Goal: Task Accomplishment & Management: Manage account settings

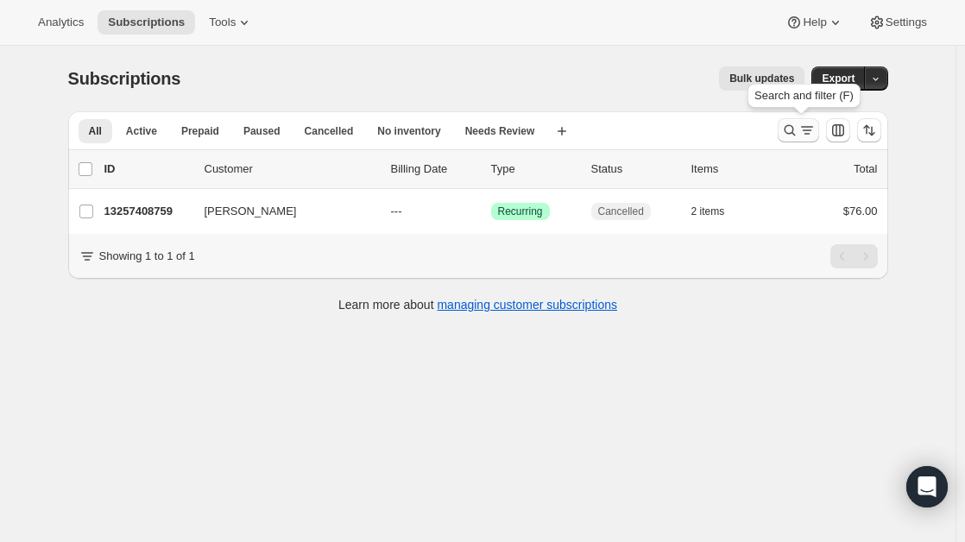
click at [799, 133] on icon "Search and filter results" at bounding box center [789, 130] width 17 height 17
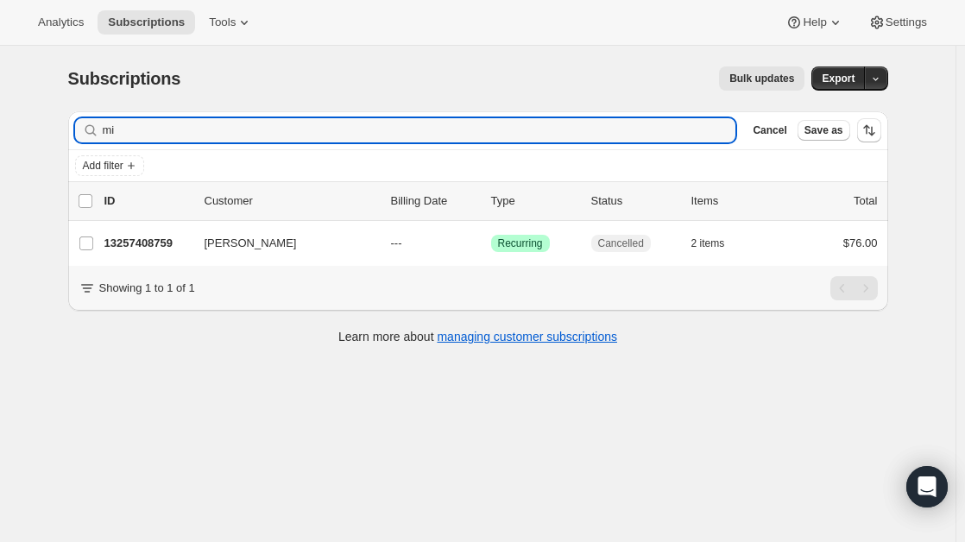
type input "m"
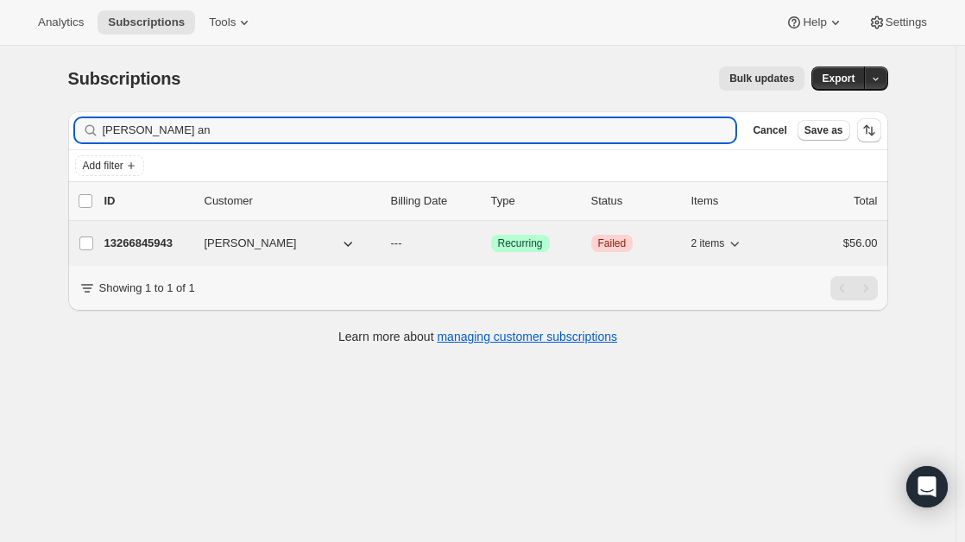
type input "[PERSON_NAME] an"
click at [214, 236] on span "[PERSON_NAME]" at bounding box center [251, 243] width 92 height 17
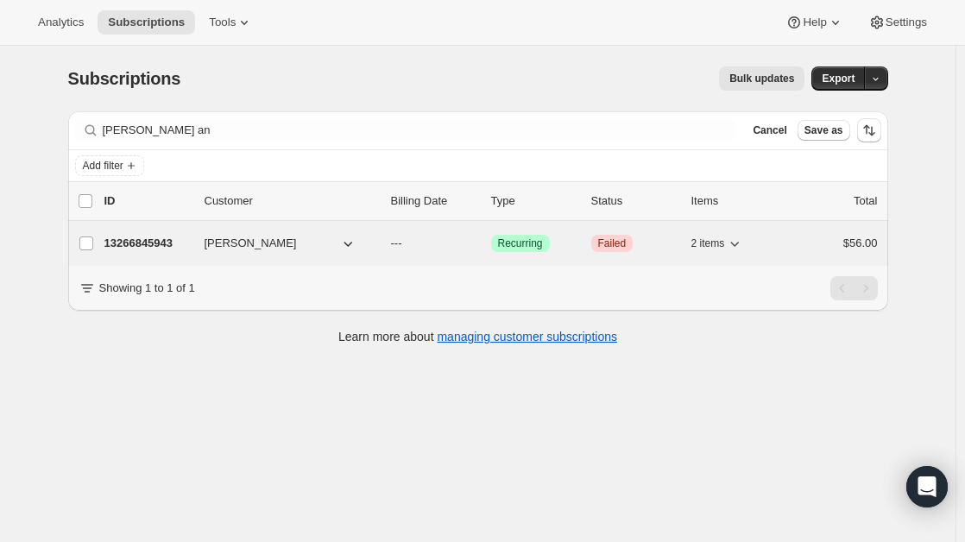
click at [158, 237] on p "13266845943" at bounding box center [147, 243] width 86 height 17
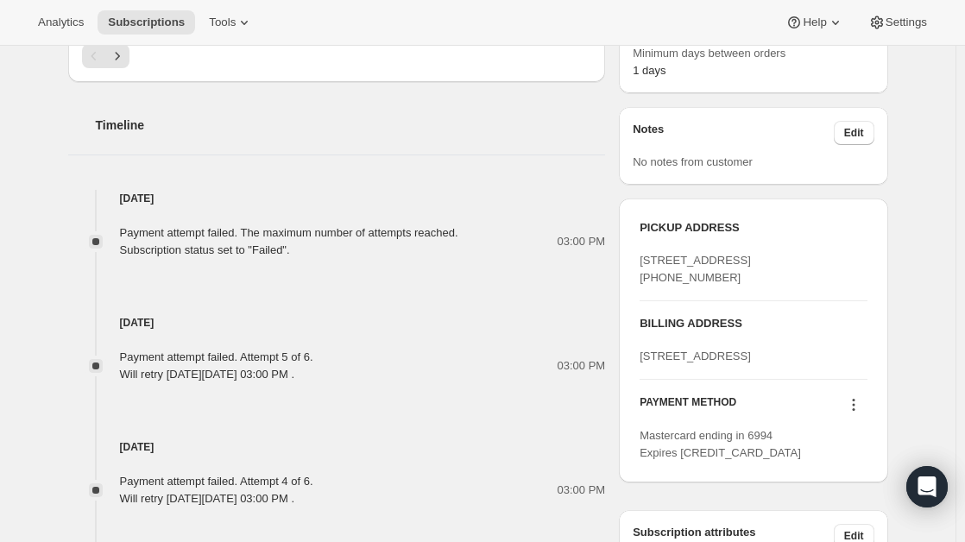
scroll to position [935, 0]
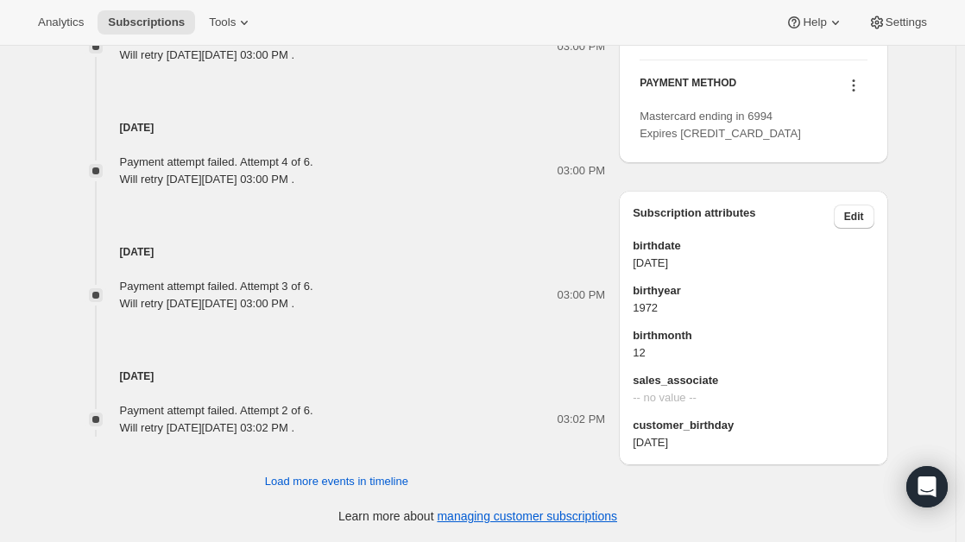
click at [859, 94] on icon at bounding box center [853, 85] width 17 height 17
click at [843, 256] on span "Add credit card" at bounding box center [834, 262] width 75 height 13
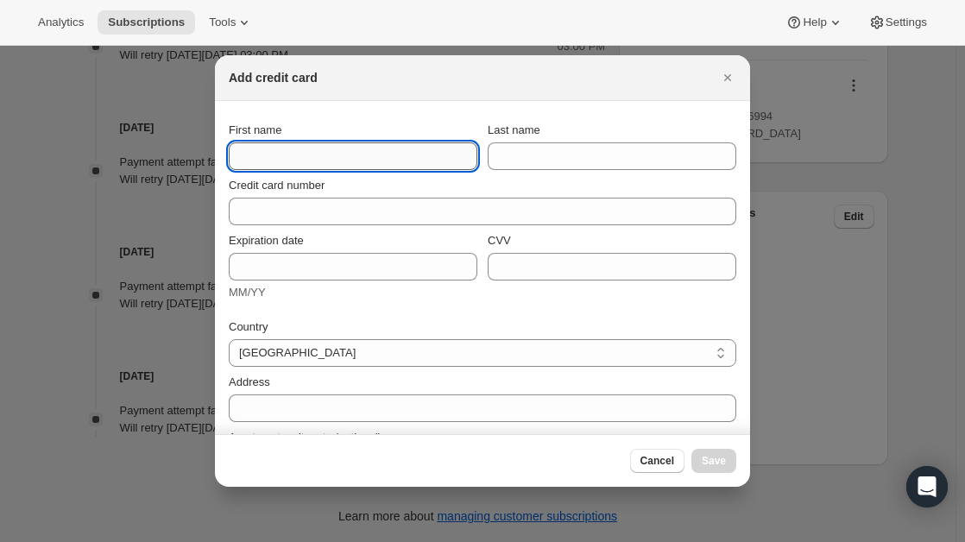
click at [349, 161] on input "First name" at bounding box center [353, 156] width 249 height 28
type input "[PERSON_NAME]"
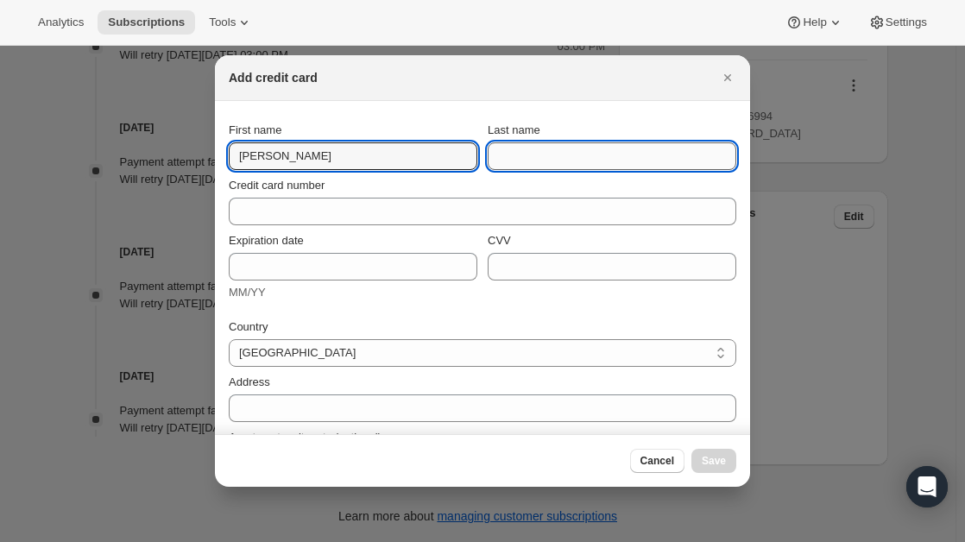
click at [515, 161] on input "Last name" at bounding box center [612, 156] width 249 height 28
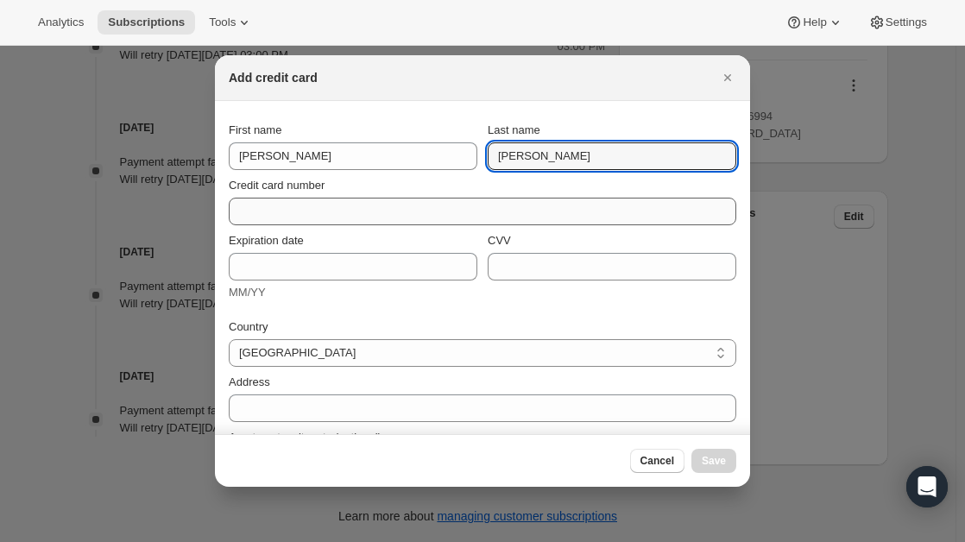
type input "[PERSON_NAME]"
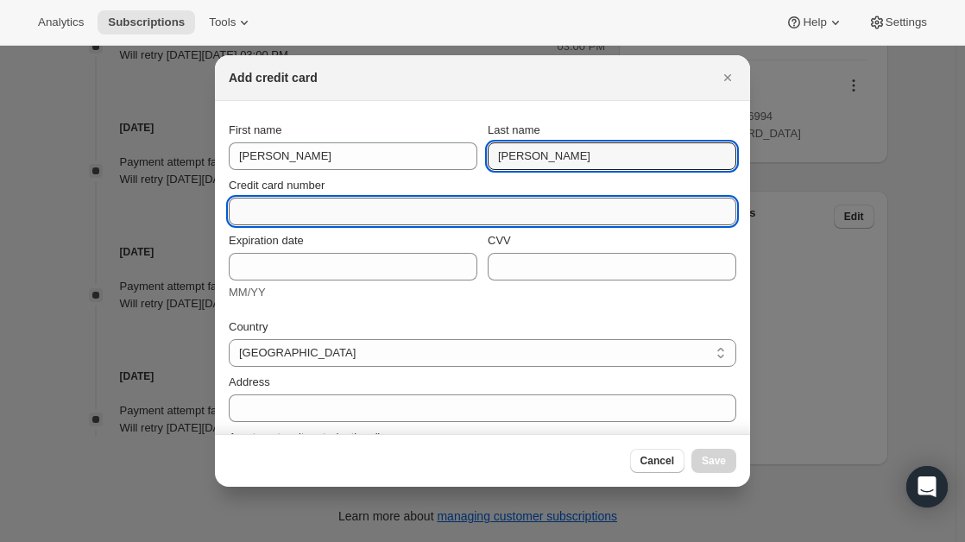
click at [412, 221] on input "Credit card number" at bounding box center [476, 212] width 494 height 28
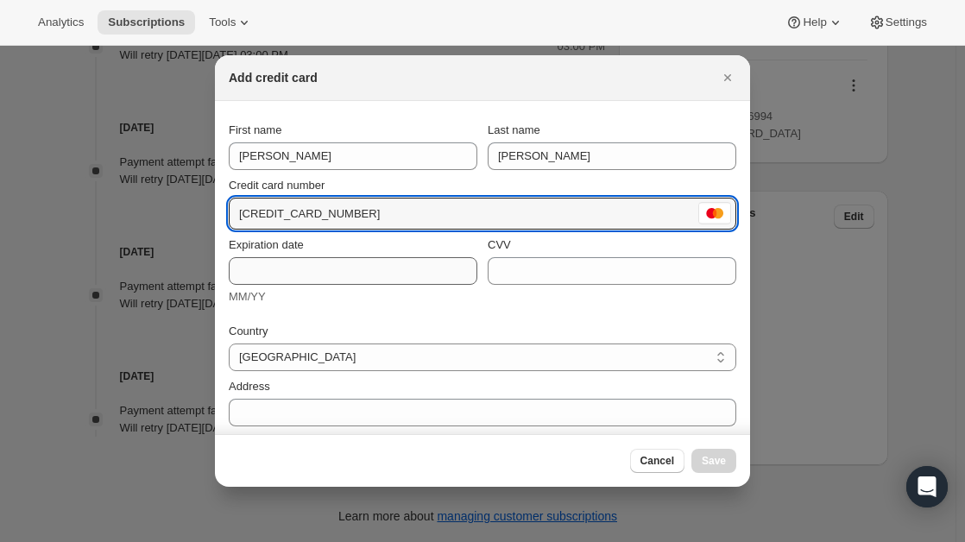
type input "[CREDIT_CARD_NUMBER]"
click at [256, 274] on input "Expiration date" at bounding box center [353, 271] width 249 height 28
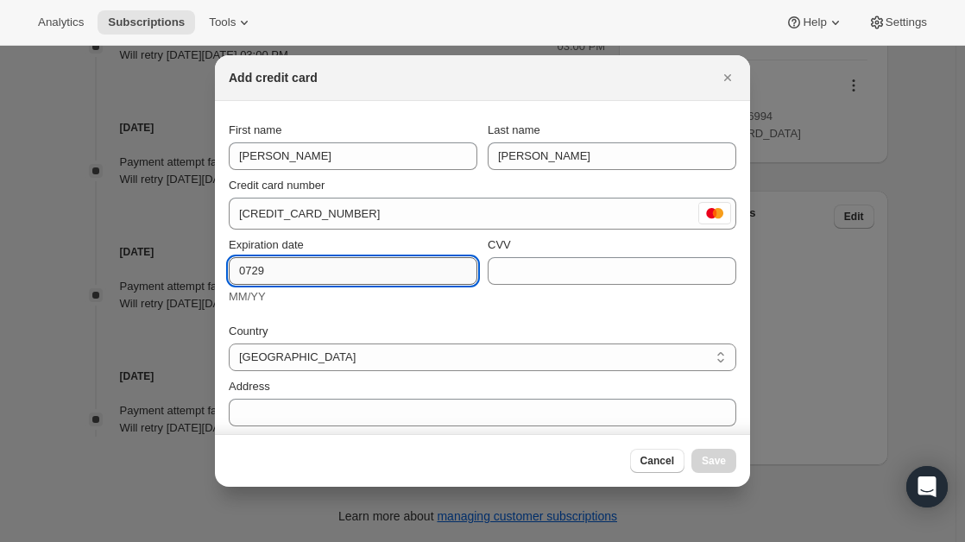
click at [250, 270] on input "0729" at bounding box center [353, 271] width 249 height 28
type input "07/29"
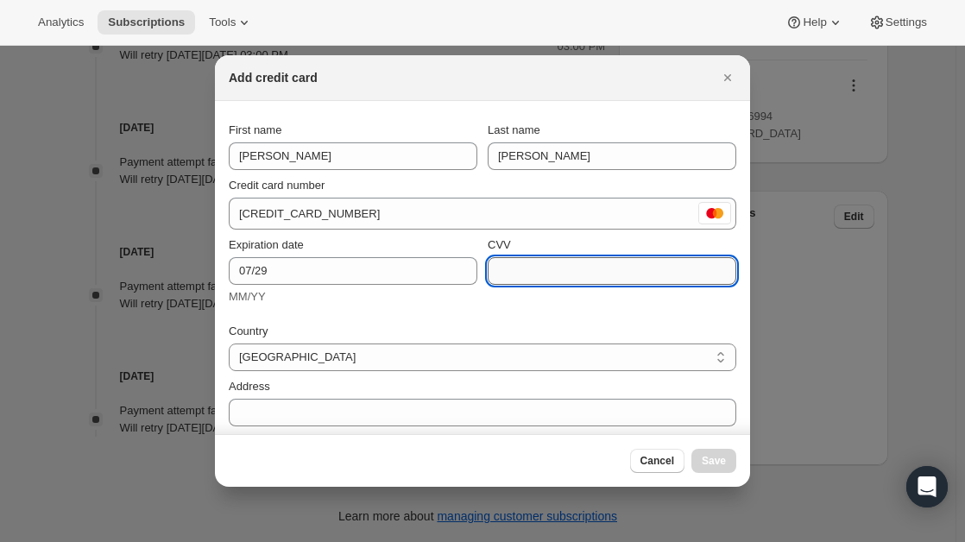
click at [501, 268] on input "CVV" at bounding box center [612, 271] width 249 height 28
type input "395"
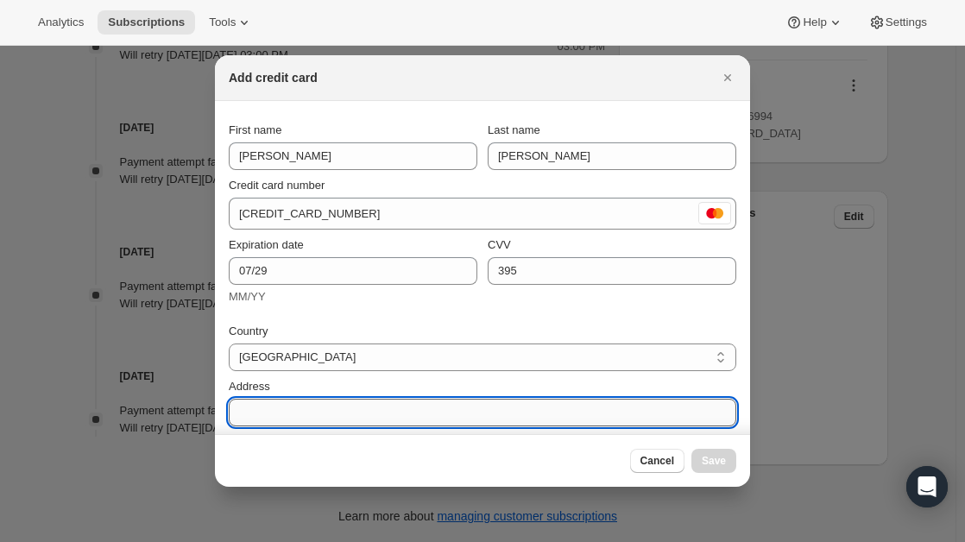
click at [304, 401] on input "Address" at bounding box center [483, 413] width 508 height 28
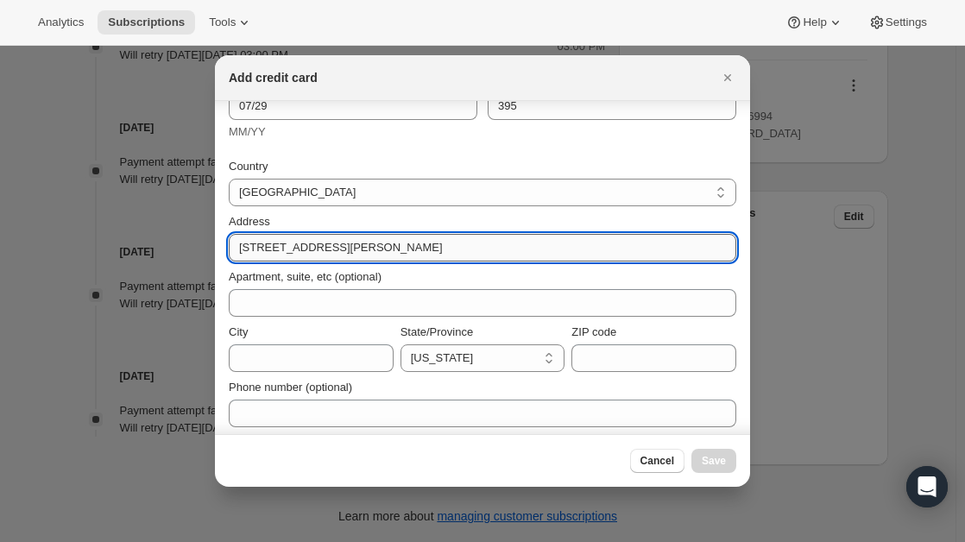
scroll to position [167, 0]
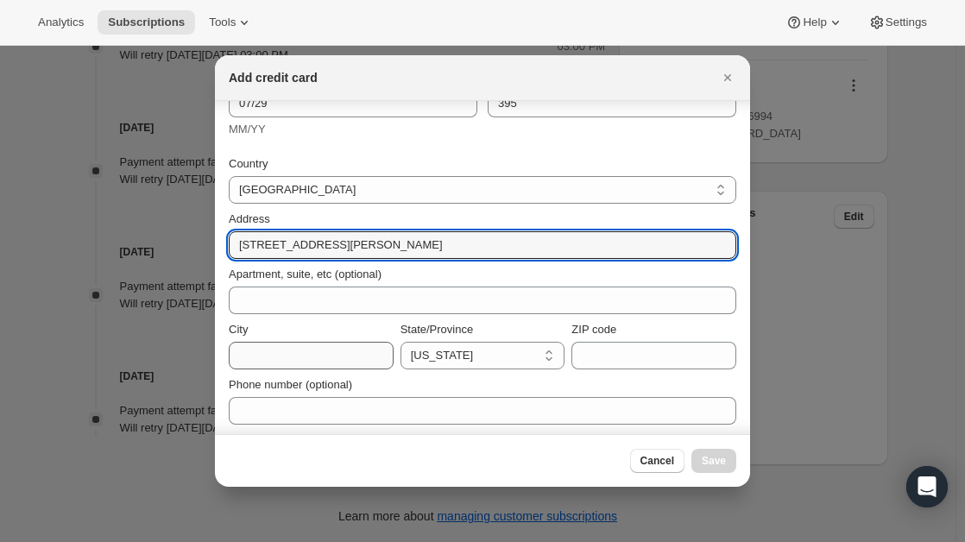
type input "[STREET_ADDRESS][PERSON_NAME]"
click at [284, 342] on input "City" at bounding box center [311, 356] width 165 height 28
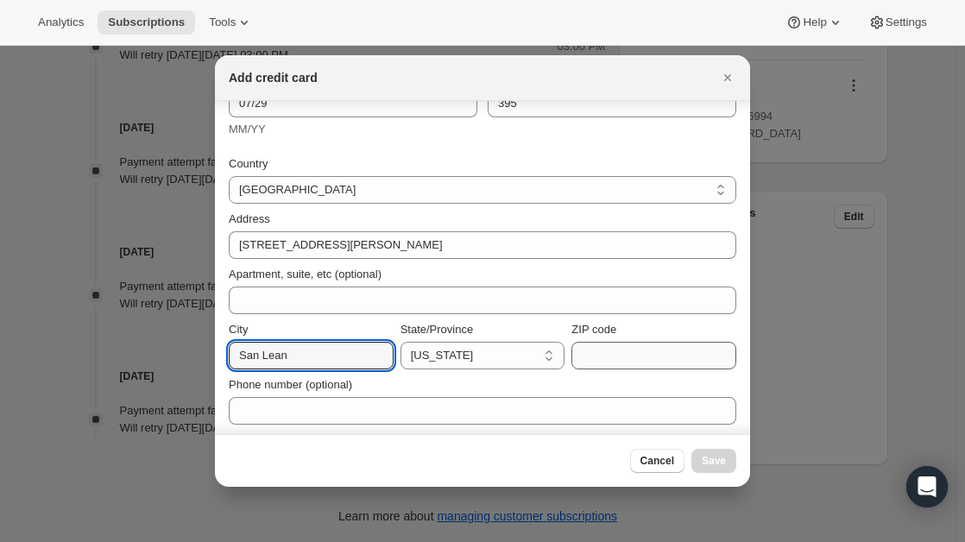
type input "San Lean"
click at [637, 352] on input "ZIP code" at bounding box center [653, 356] width 165 height 28
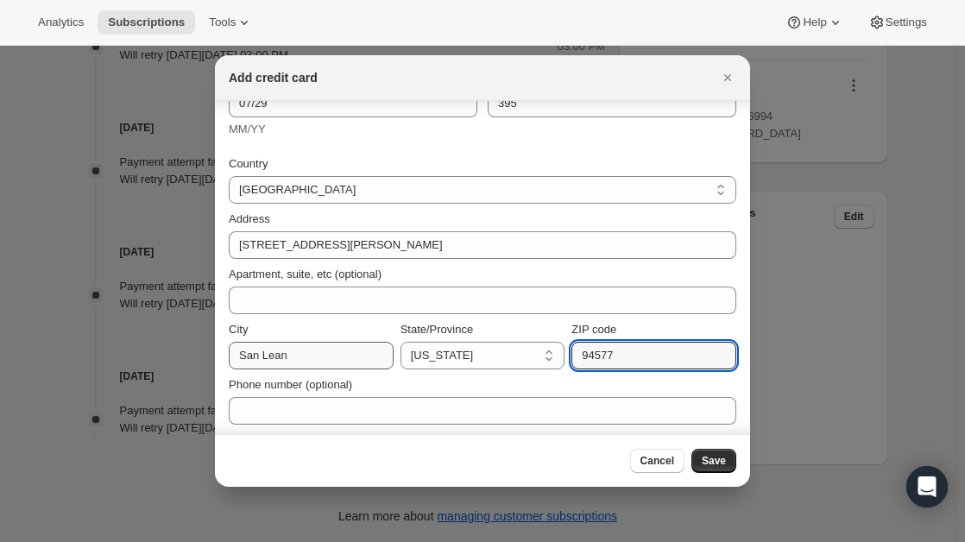
type input "94577"
click at [302, 348] on input "San Lean" at bounding box center [311, 356] width 165 height 28
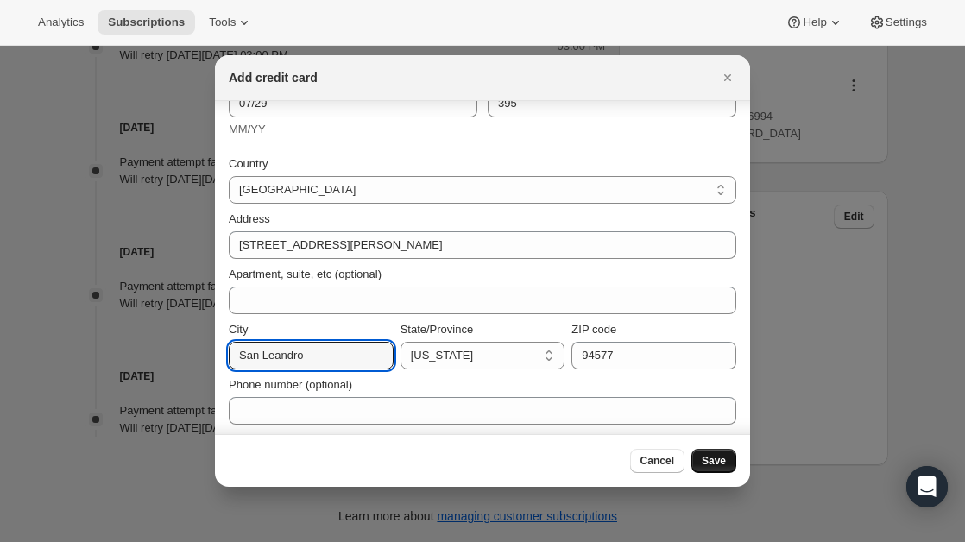
type input "San Leandro"
click at [720, 460] on span "Save" at bounding box center [714, 461] width 24 height 14
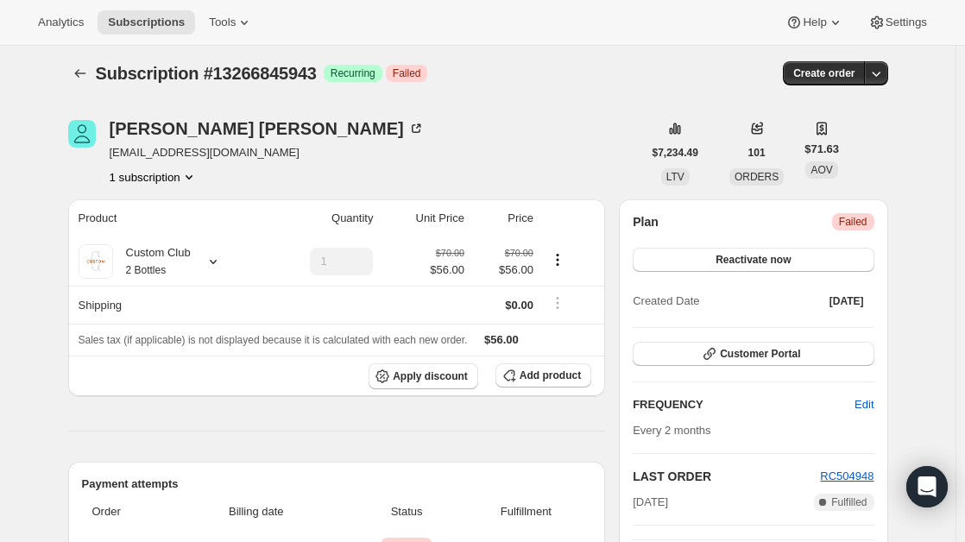
scroll to position [4, 0]
click at [742, 263] on span "Reactivate now" at bounding box center [753, 261] width 75 height 14
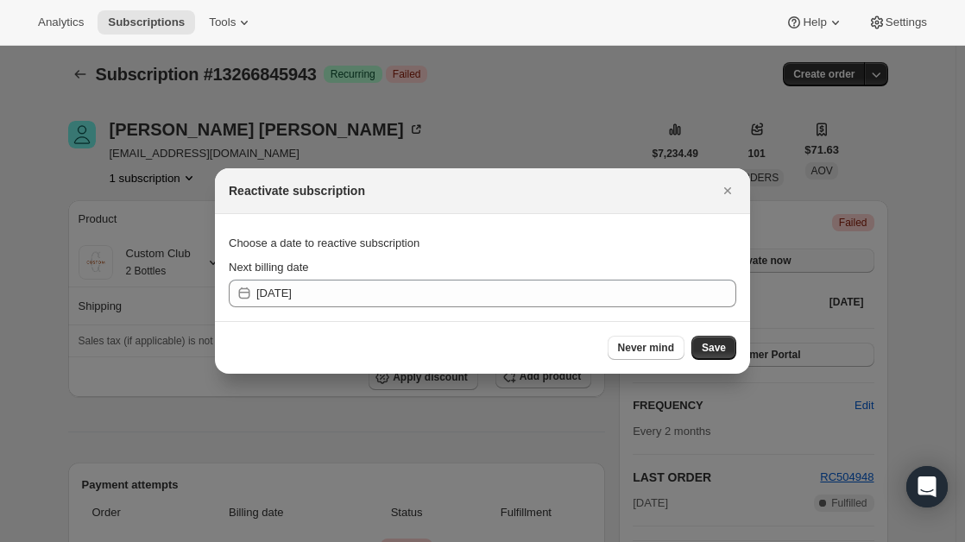
scroll to position [0, 0]
click at [710, 357] on button "Save" at bounding box center [713, 348] width 45 height 24
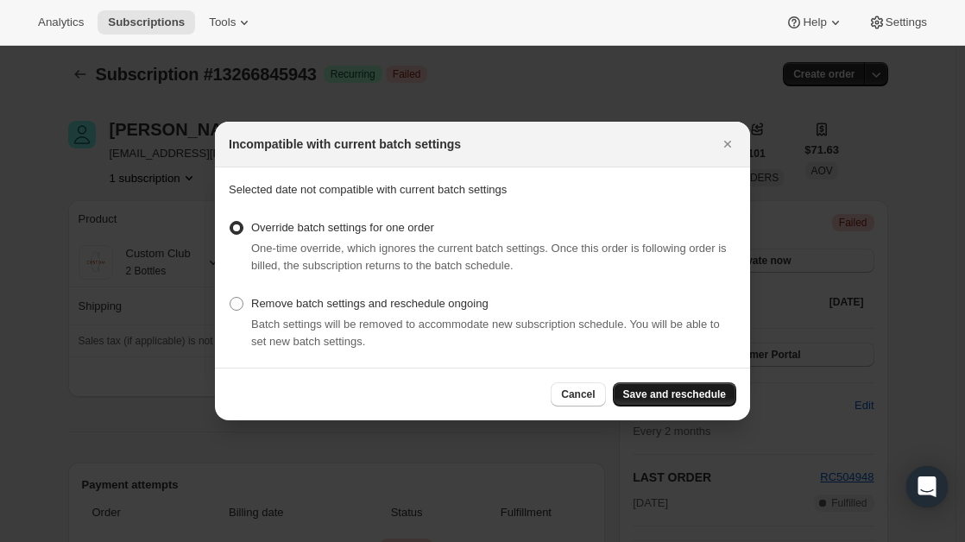
click at [682, 383] on button "Save and reschedule" at bounding box center [674, 394] width 123 height 24
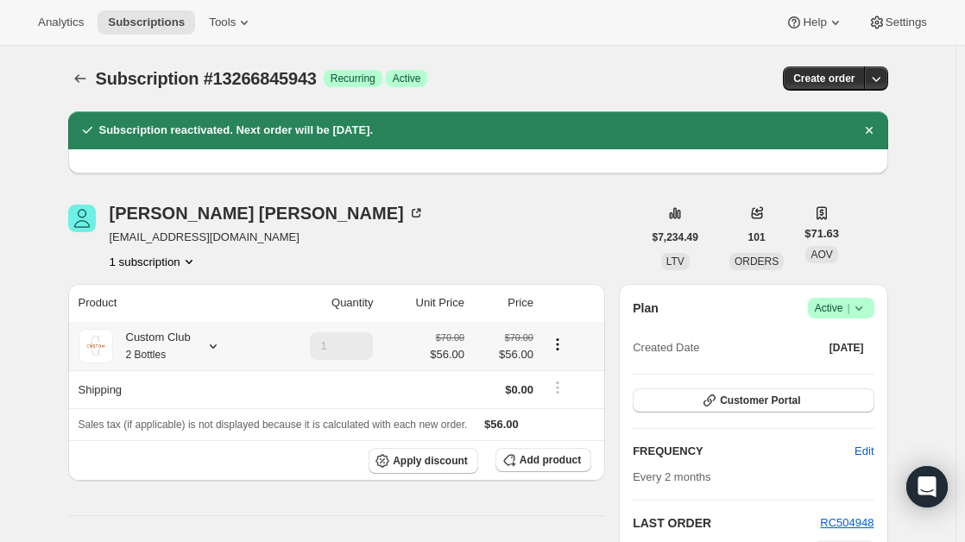
click at [208, 357] on div "Custom Club 2 Bottles" at bounding box center [170, 346] width 182 height 35
click at [206, 341] on div at bounding box center [210, 346] width 24 height 17
